Goal: Information Seeking & Learning: Learn about a topic

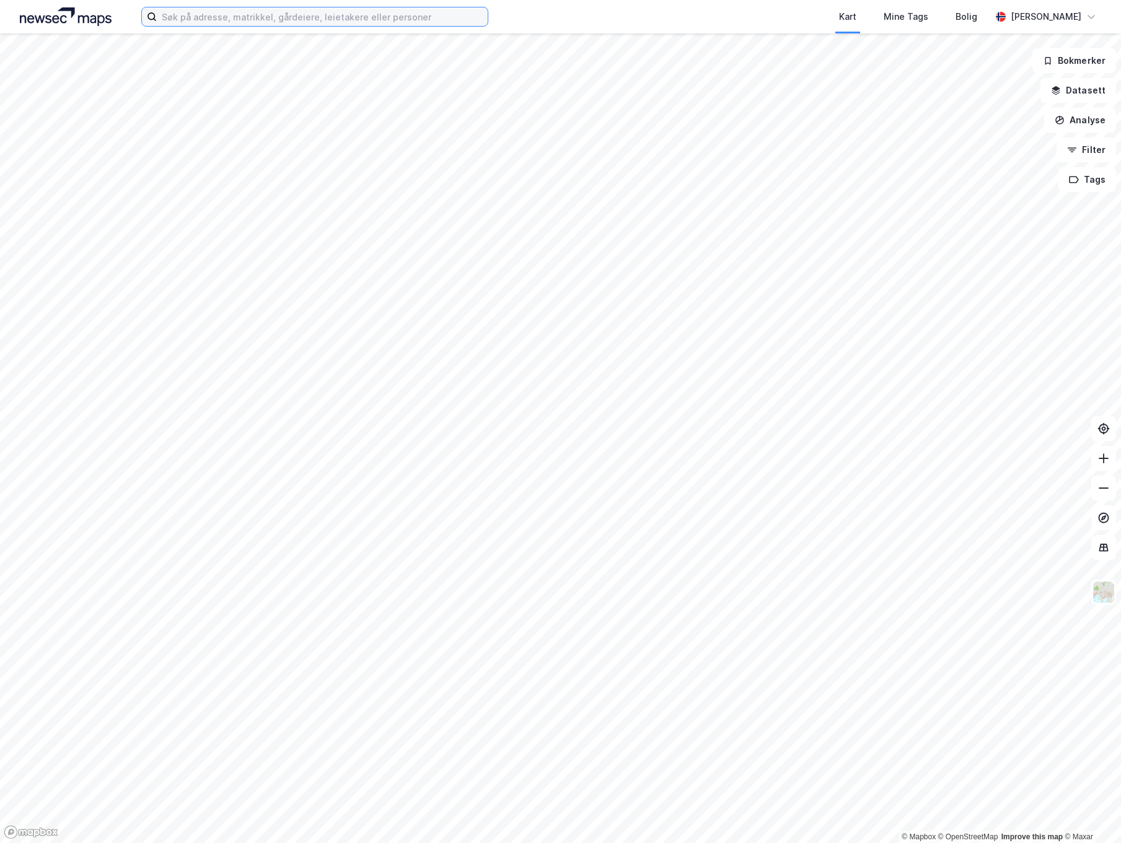
click at [386, 17] on input at bounding box center [322, 16] width 331 height 19
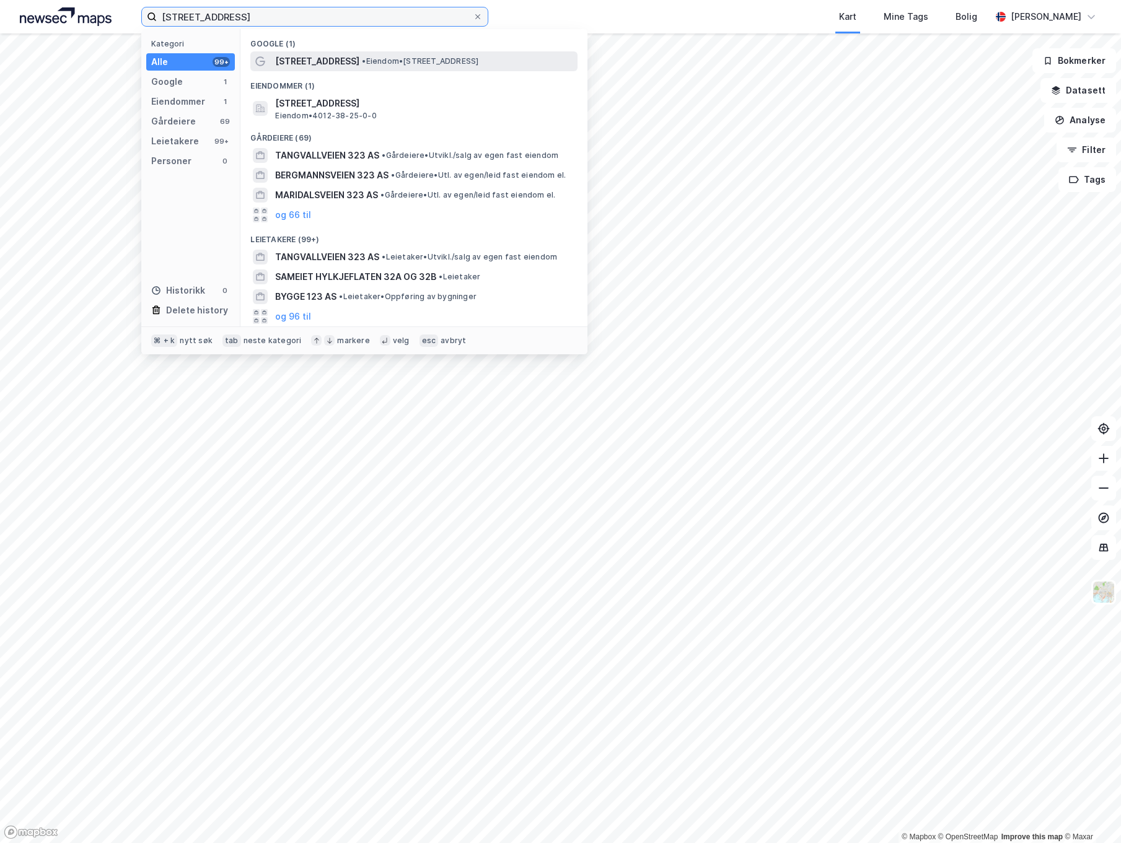
type input "[STREET_ADDRESS]"
click at [346, 63] on span "[STREET_ADDRESS]" at bounding box center [317, 61] width 84 height 15
